Goal: Information Seeking & Learning: Learn about a topic

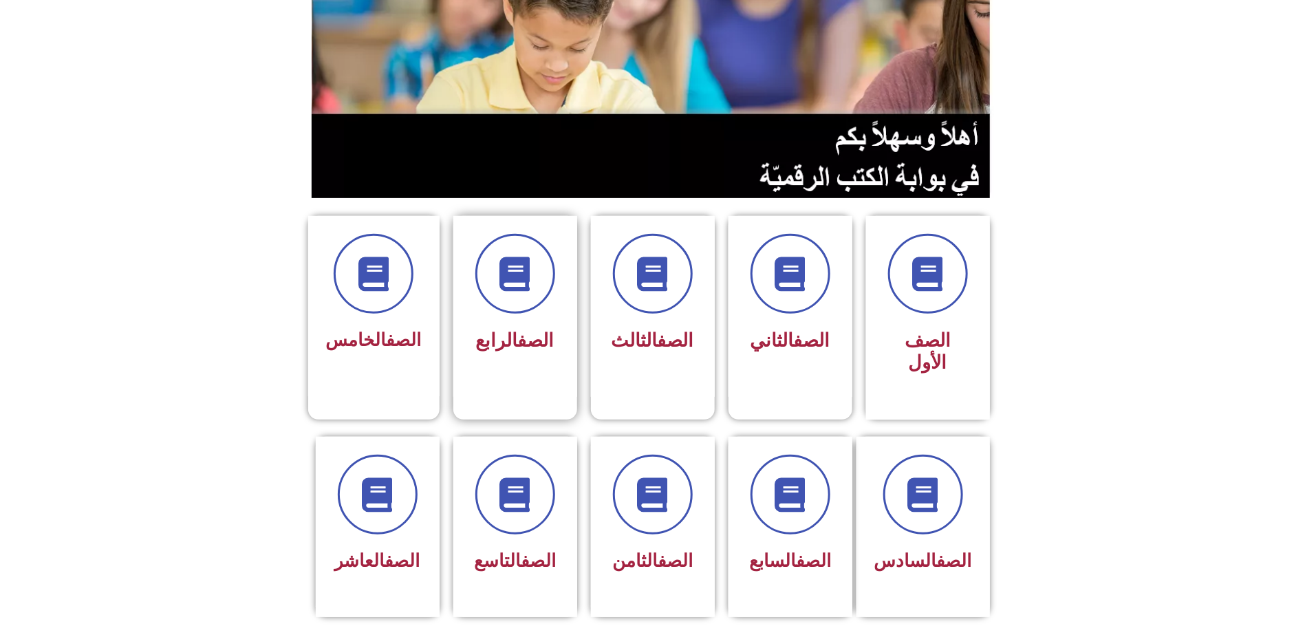
scroll to position [206, 0]
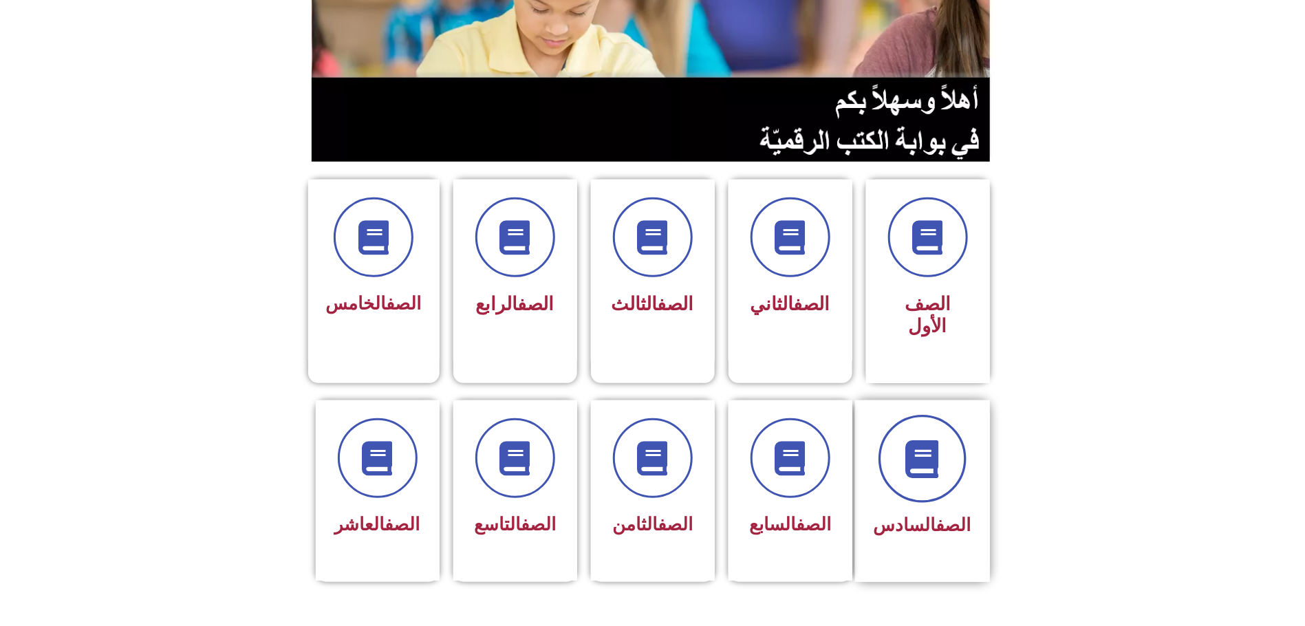
click at [920, 442] on span at bounding box center [922, 459] width 88 height 88
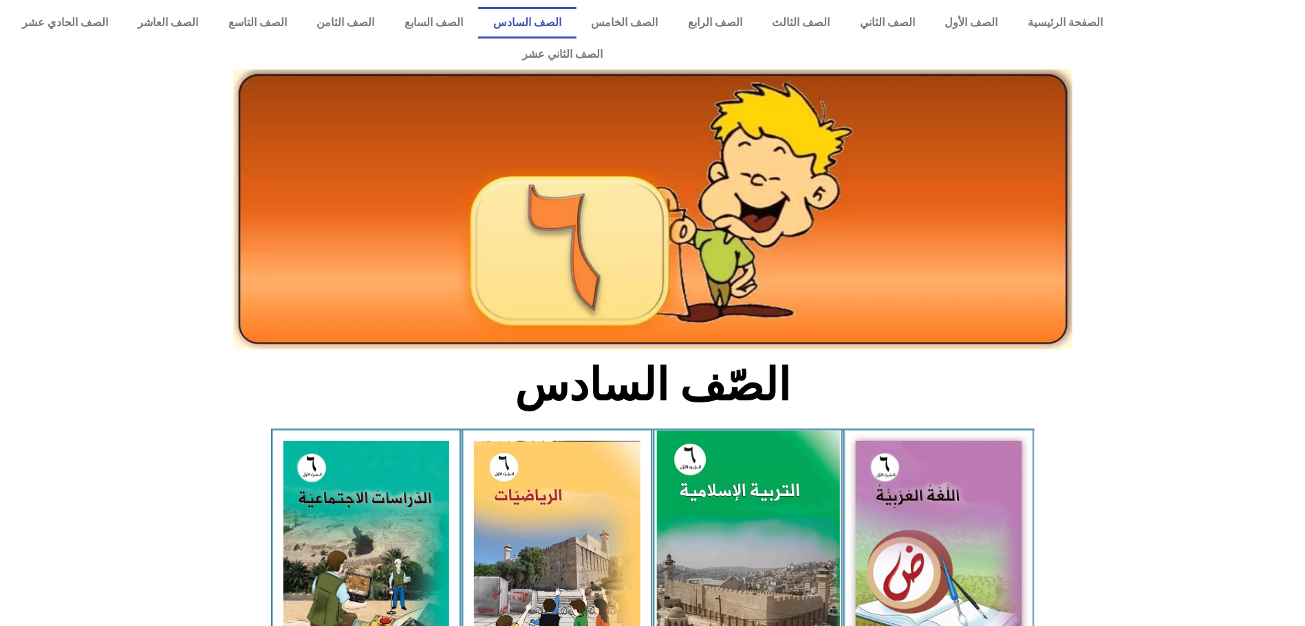
click at [786, 458] on img at bounding box center [747, 545] width 183 height 228
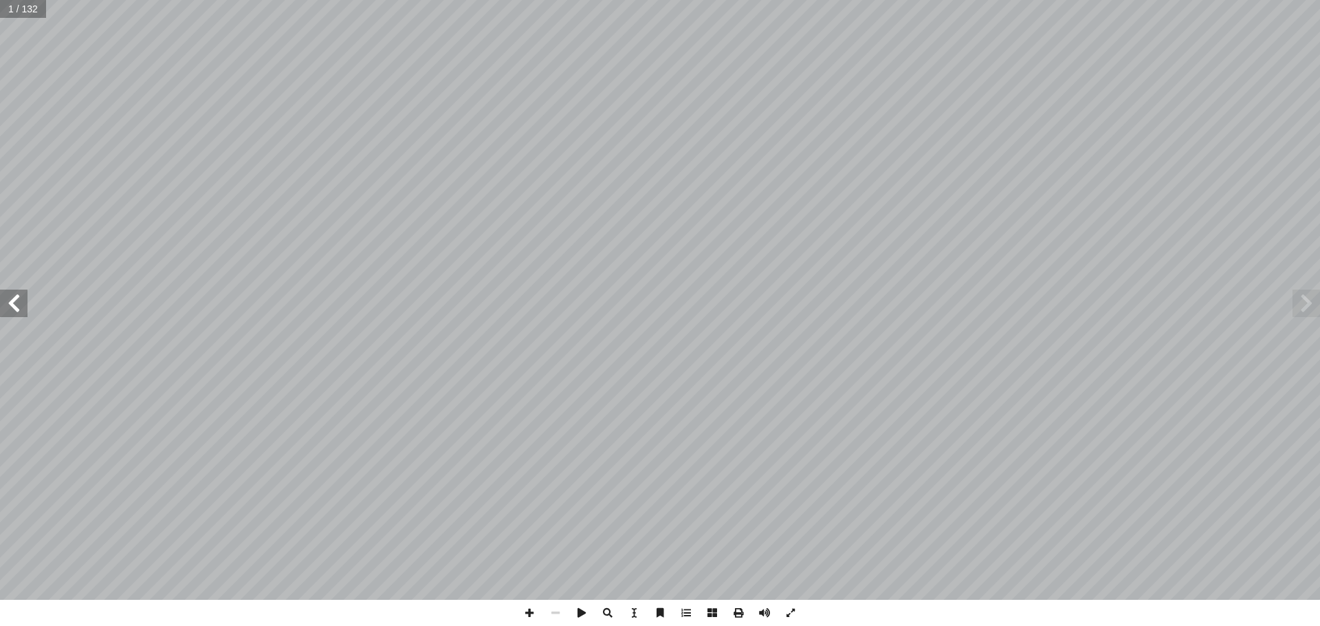
click at [14, 306] on span at bounding box center [14, 304] width 28 height 28
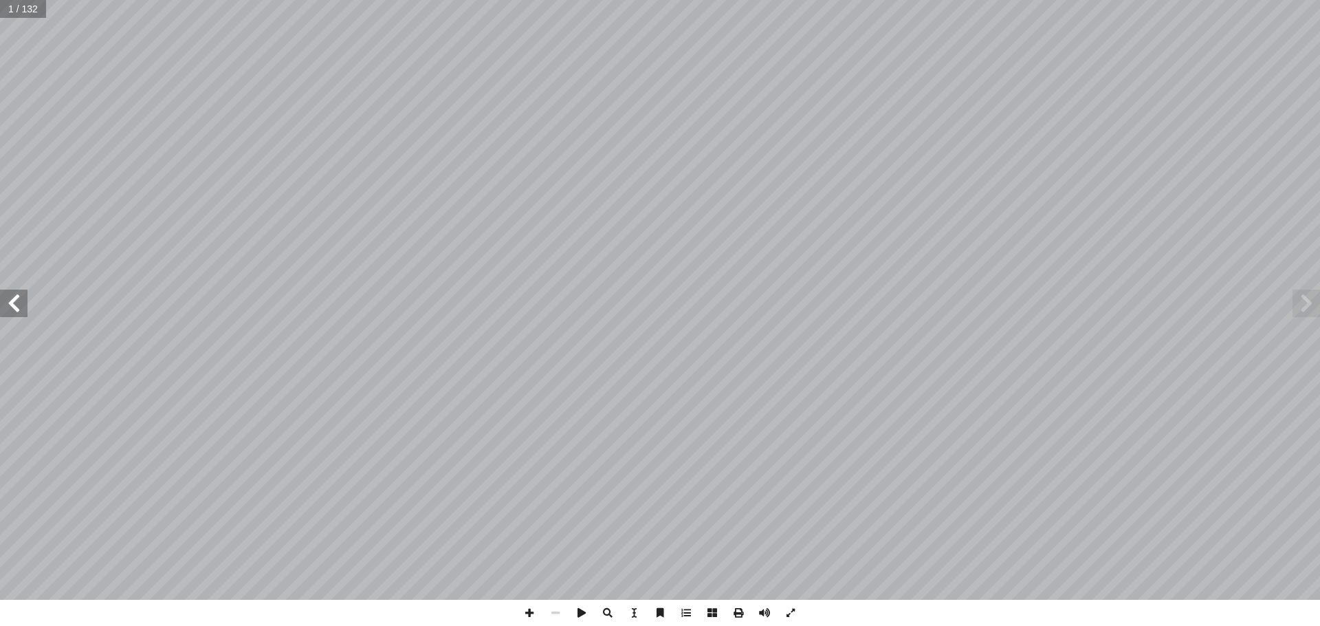
click at [14, 306] on span at bounding box center [14, 304] width 28 height 28
click at [10, 302] on span at bounding box center [14, 304] width 28 height 28
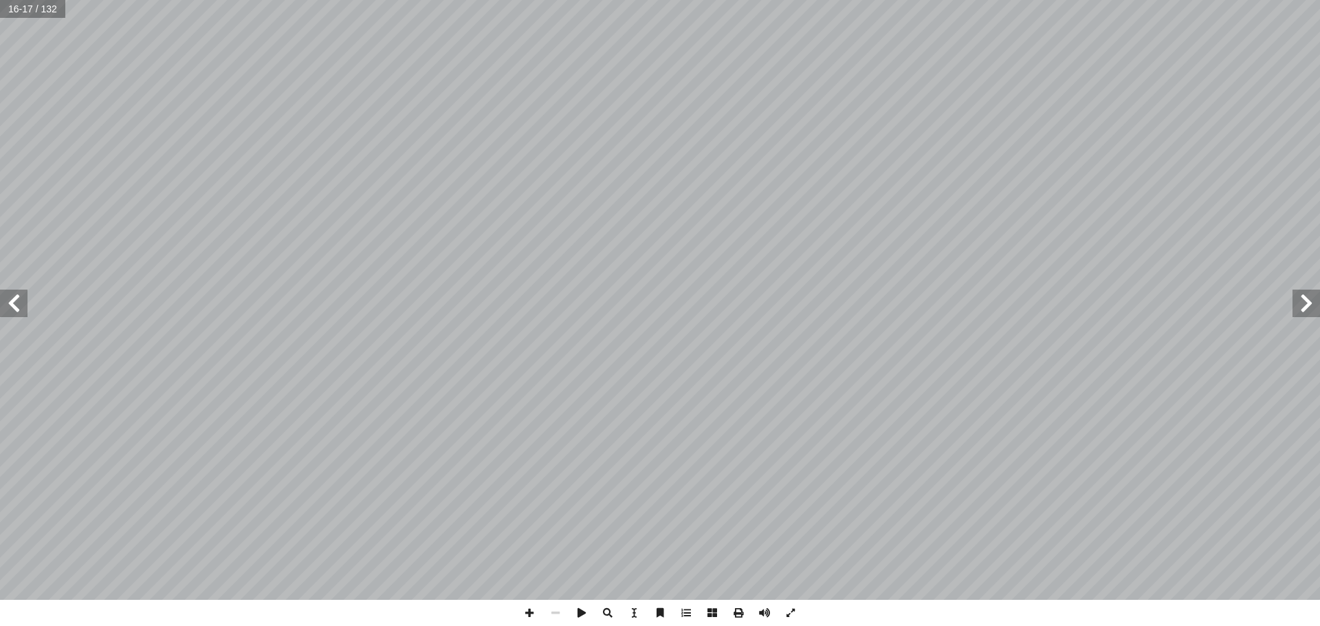
click at [10, 302] on span at bounding box center [14, 304] width 28 height 28
click at [17, 300] on span at bounding box center [14, 304] width 28 height 28
click at [524, 613] on span at bounding box center [529, 613] width 26 height 26
click at [23, 309] on span at bounding box center [14, 304] width 28 height 28
click at [15, 302] on span at bounding box center [14, 304] width 28 height 28
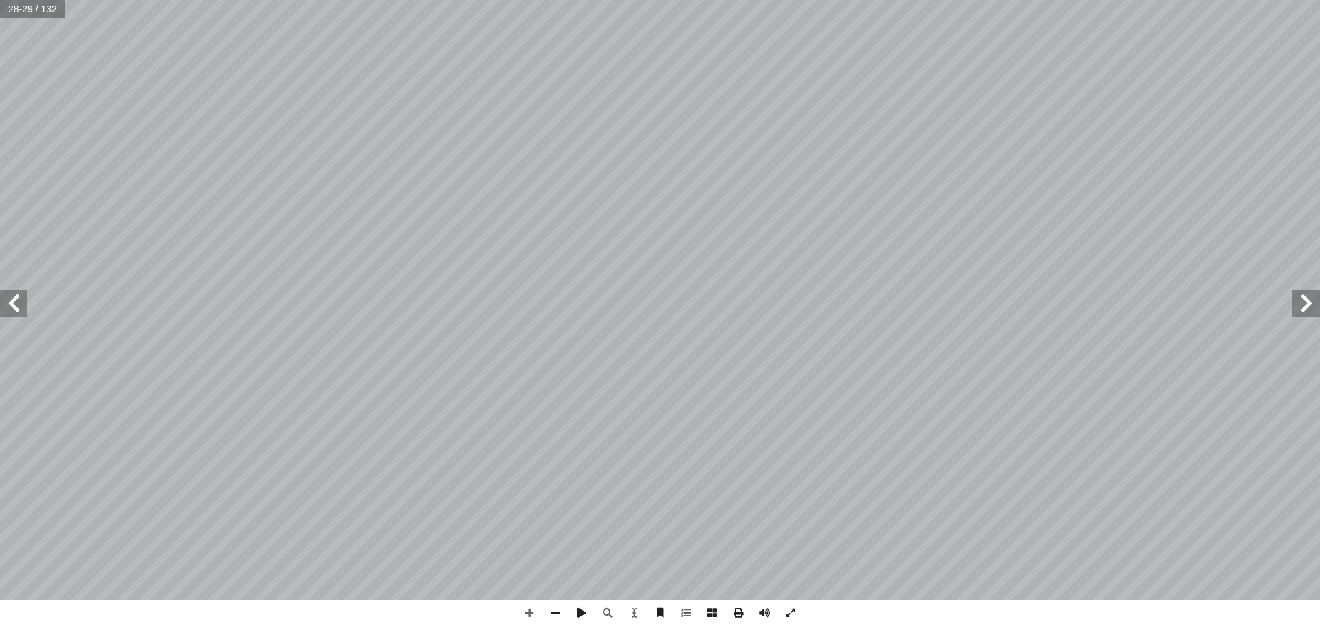
click at [15, 302] on span at bounding box center [14, 304] width 28 height 28
